Goal: Find specific page/section: Find specific page/section

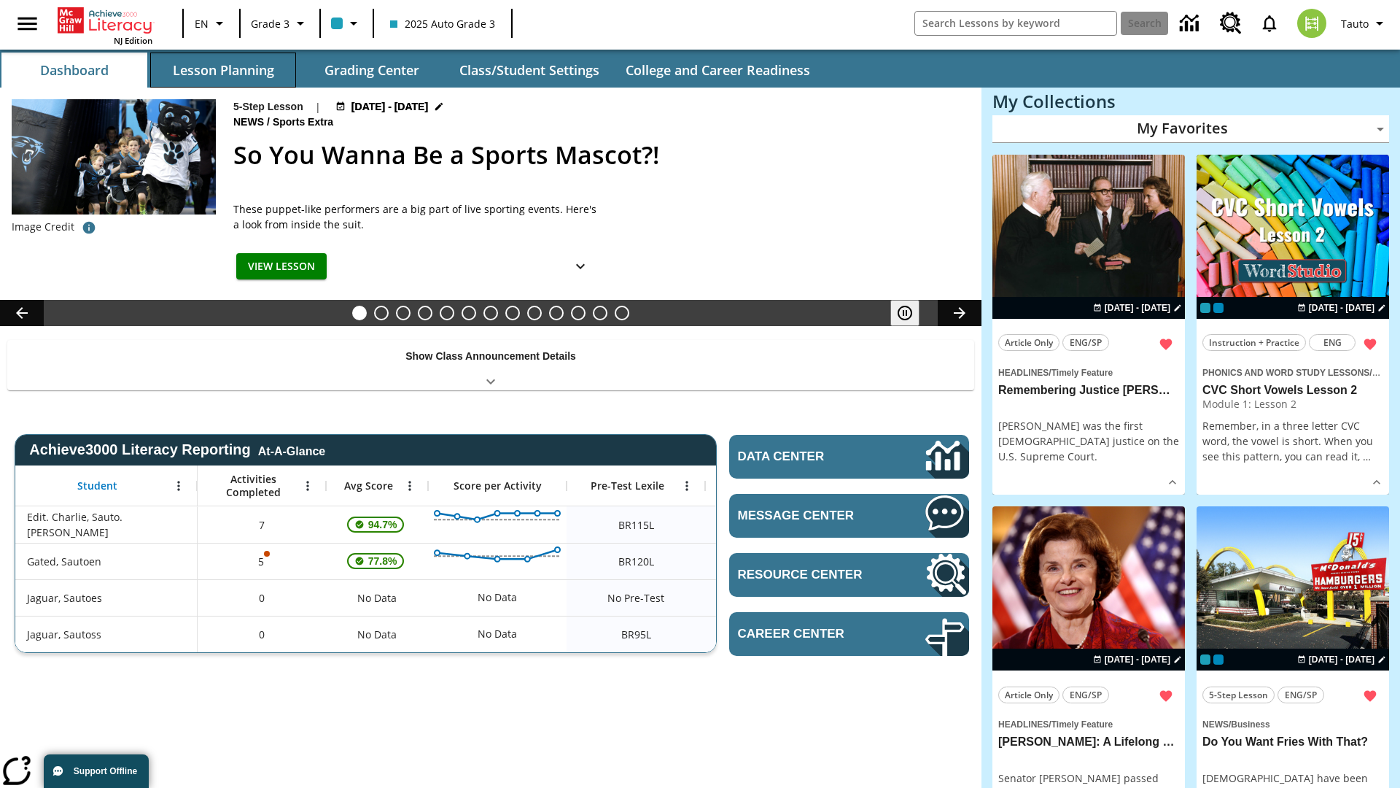
click at [223, 70] on button "Lesson Planning" at bounding box center [223, 70] width 146 height 35
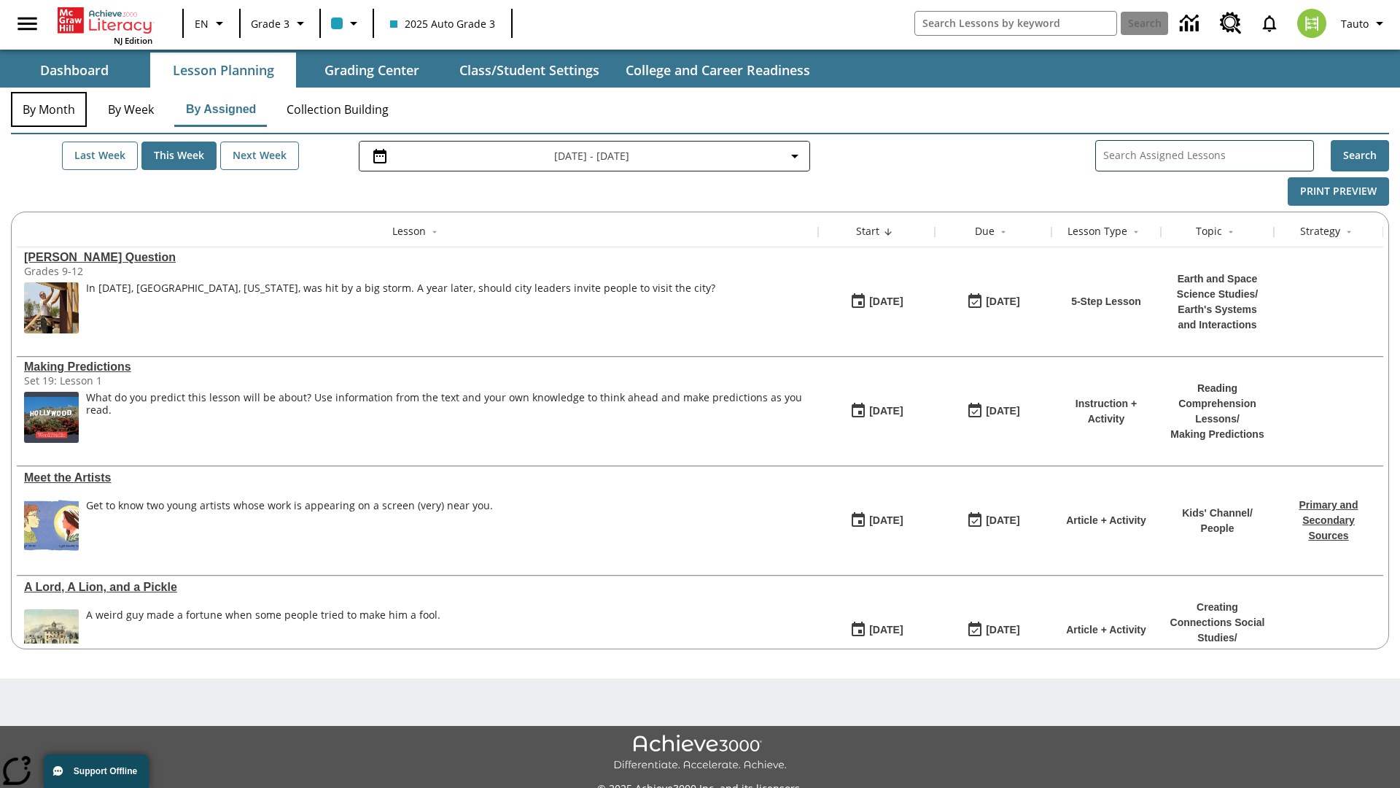
click at [49, 109] on button "By Month" at bounding box center [49, 109] width 76 height 35
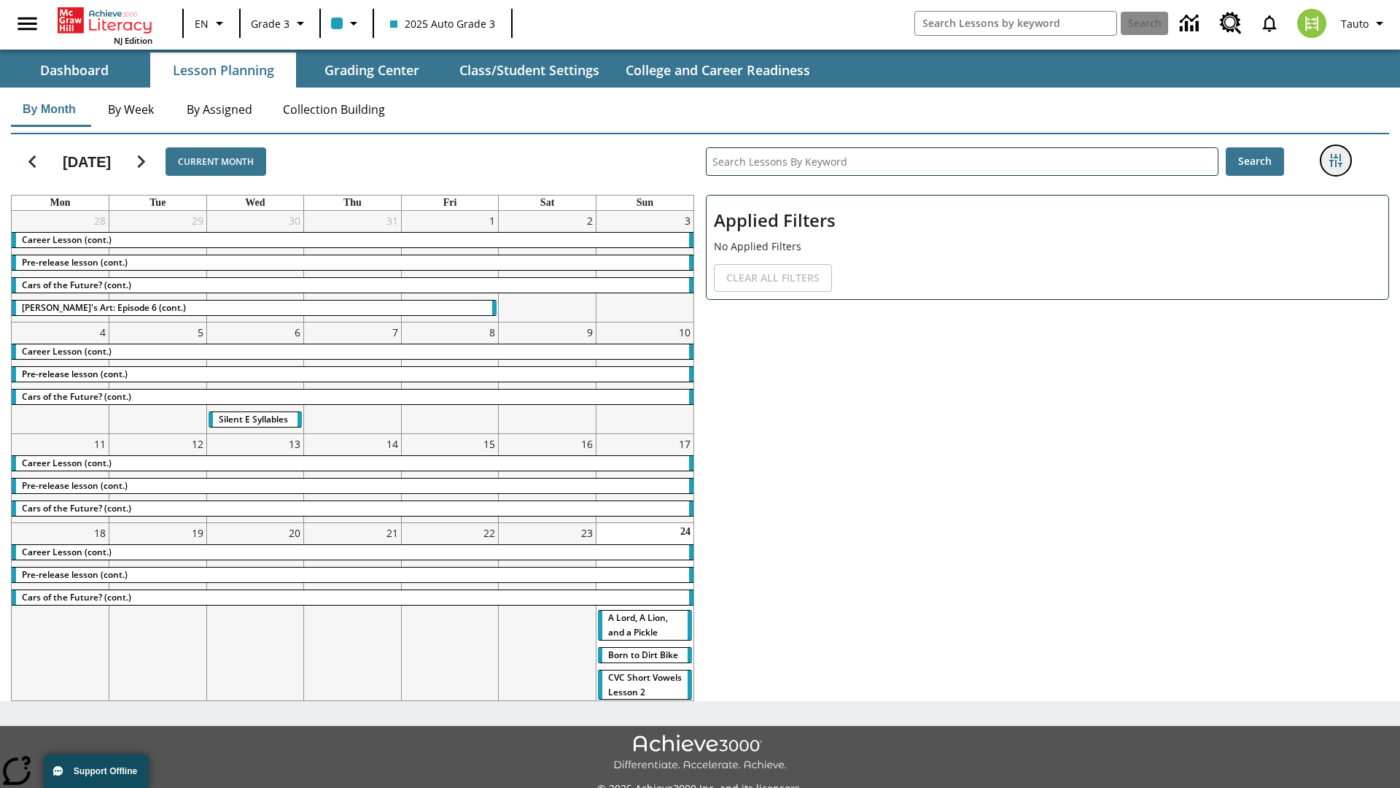
click at [1335, 160] on icon "Filters Side menu" at bounding box center [1335, 160] width 13 height 13
